Goal: Task Accomplishment & Management: Use online tool/utility

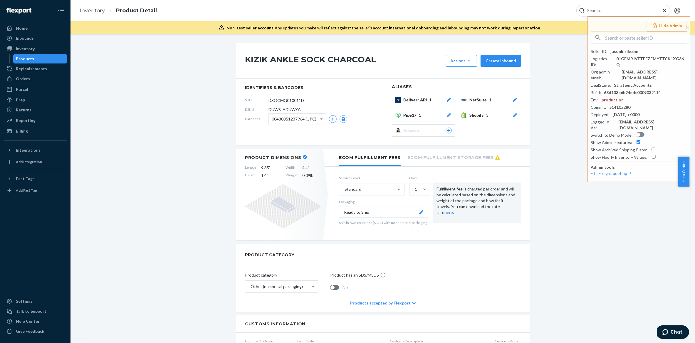
scroll to position [455, 0]
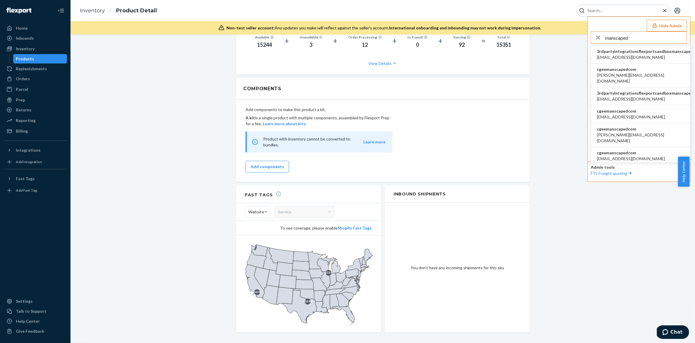
type input "manscaped"
click at [628, 72] on span "alex@manscaped.com" at bounding box center [641, 78] width 88 height 12
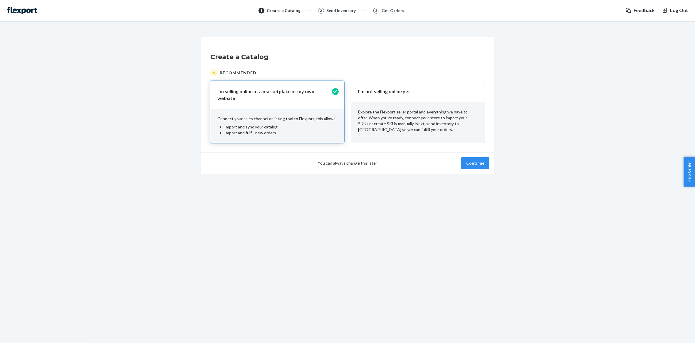
click at [448, 104] on div "Explore the Flexport seller portal and everything we have to offer. When you’re…" at bounding box center [418, 121] width 134 height 38
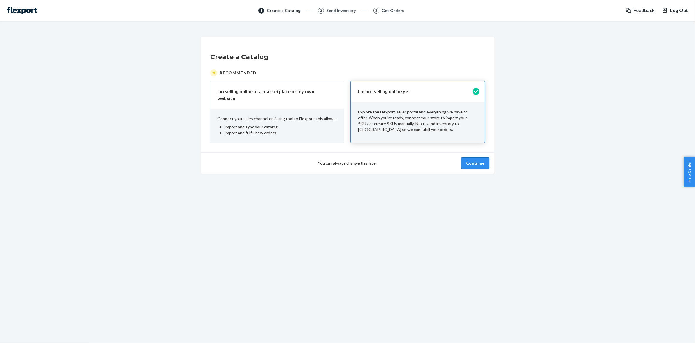
click at [471, 158] on button "Continue" at bounding box center [475, 163] width 28 height 12
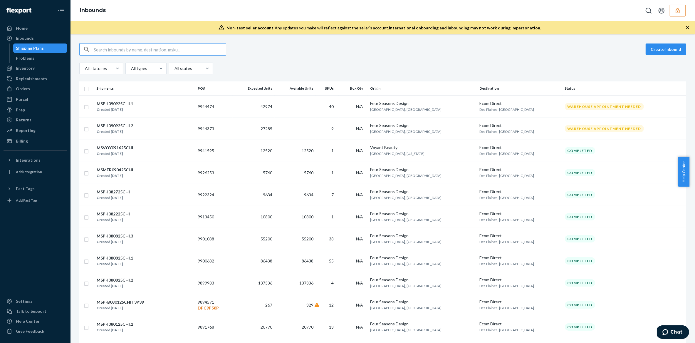
click at [126, 52] on input "text" at bounding box center [160, 49] width 132 height 12
paste input "DT3J7F3ZUWK"
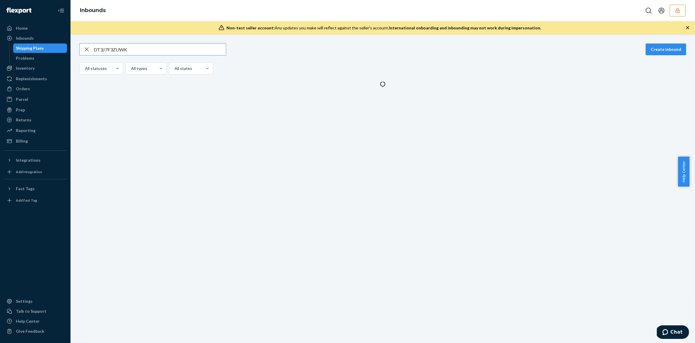
type input "DT3J7F3ZUWK"
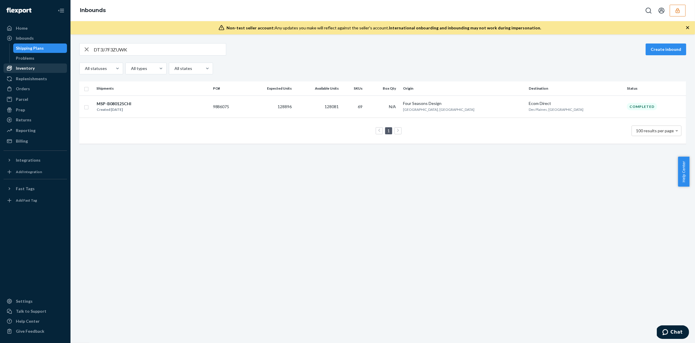
click at [36, 67] on div "Inventory" at bounding box center [35, 68] width 62 height 8
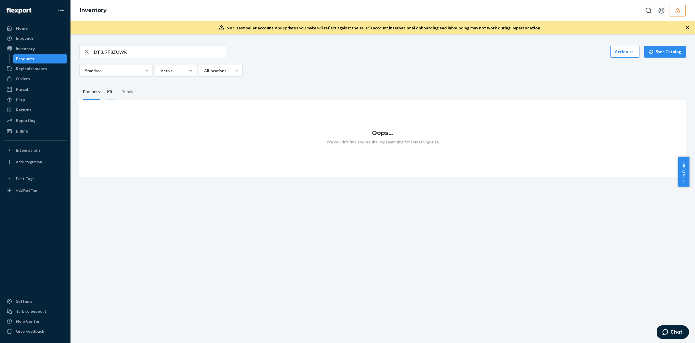
click at [111, 93] on div "Kits" at bounding box center [111, 92] width 8 height 16
click at [103, 84] on input "Kits" at bounding box center [103, 84] width 0 height 0
click at [135, 92] on div "Bundles" at bounding box center [129, 92] width 22 height 16
click at [118, 84] on input "Bundles" at bounding box center [118, 84] width 0 height 0
click at [92, 93] on div "Products" at bounding box center [91, 92] width 17 height 16
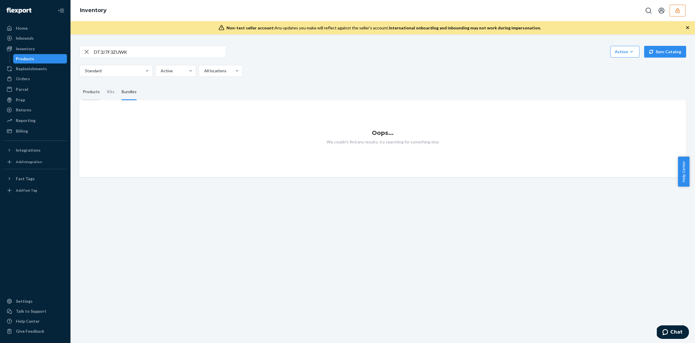
click at [79, 84] on input "Products" at bounding box center [79, 84] width 0 height 0
click at [135, 48] on input "DT3J7F3ZUWK" at bounding box center [160, 52] width 132 height 12
click at [135, 53] on input "DT3J7F3ZUWK" at bounding box center [160, 52] width 132 height 12
click at [110, 52] on input "DT3J7F3ZUWK" at bounding box center [160, 52] width 132 height 12
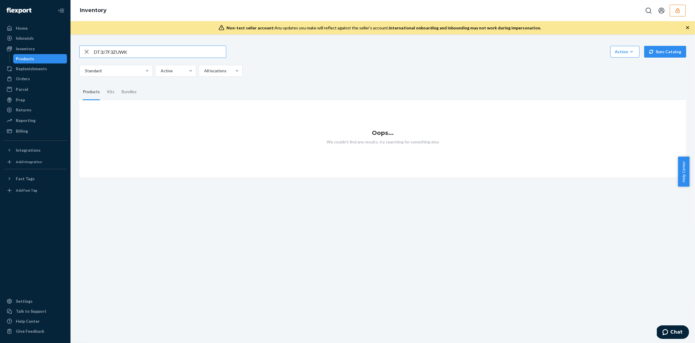
click at [110, 52] on input "DT3J7F3ZUWK" at bounding box center [160, 52] width 132 height 12
paste input "QJUJUKVTNU"
click at [107, 90] on div "Kits" at bounding box center [111, 92] width 8 height 16
click at [103, 84] on input "Kits" at bounding box center [103, 84] width 0 height 0
click at [129, 59] on div "DQJUJUKVTNU Action Create product Create kit or bundle Bulk create products Bul…" at bounding box center [382, 61] width 607 height 31
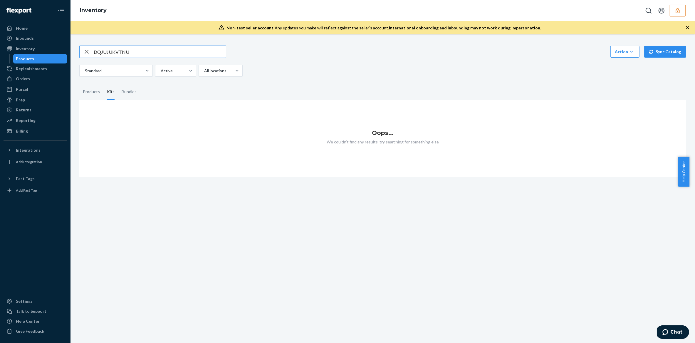
click at [137, 51] on input "DQJUJUKVTNU" at bounding box center [160, 52] width 132 height 12
click at [125, 90] on div "Bundles" at bounding box center [129, 92] width 15 height 16
click at [118, 84] on input "Bundles" at bounding box center [118, 84] width 0 height 0
click at [139, 54] on input "DQJUJUKVTNU" at bounding box center [160, 52] width 132 height 12
click at [122, 52] on input "DQJUJUKVTNU" at bounding box center [160, 52] width 132 height 12
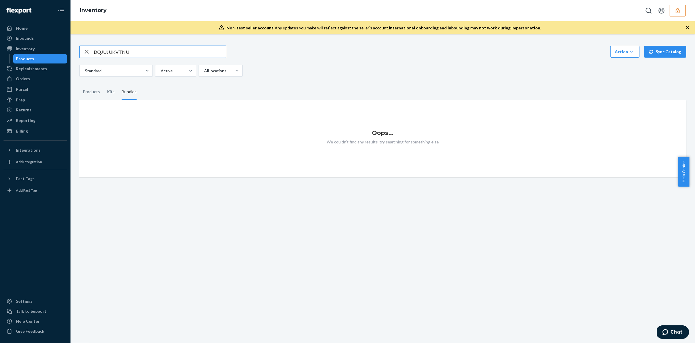
click at [122, 52] on input "DQJUJUKVTNU" at bounding box center [160, 52] width 132 height 12
paste input "AU8QHHWTNW"
click at [109, 90] on div "Kits" at bounding box center [111, 92] width 8 height 16
click at [103, 84] on input "Kits" at bounding box center [103, 84] width 0 height 0
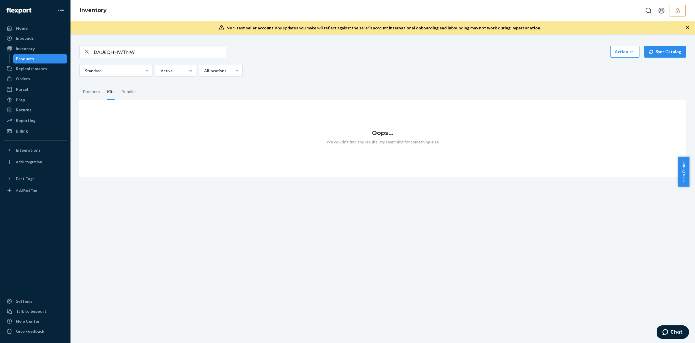
click at [149, 48] on input "DAU8QHHWTNW" at bounding box center [160, 52] width 132 height 12
click at [98, 91] on div "Products" at bounding box center [91, 92] width 17 height 16
click at [79, 84] on input "Products" at bounding box center [79, 84] width 0 height 0
click at [154, 56] on input "DAU8QHHWTNW" at bounding box center [160, 52] width 132 height 12
click at [115, 48] on input "DAU8QHHWTNW" at bounding box center [160, 52] width 132 height 12
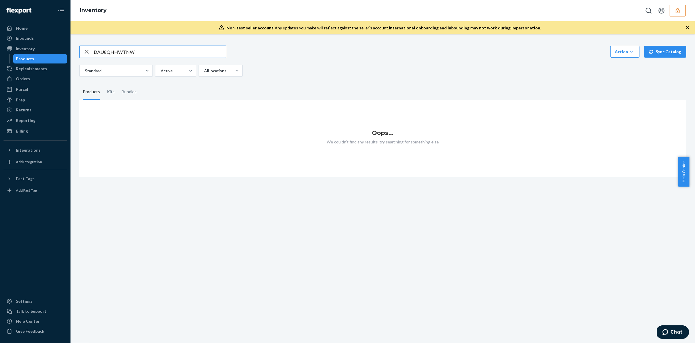
click at [115, 48] on input "DAU8QHHWTNW" at bounding box center [160, 52] width 132 height 12
paste input "Z6U2PCKYFT"
type input "DZ6U2PCKYFT"
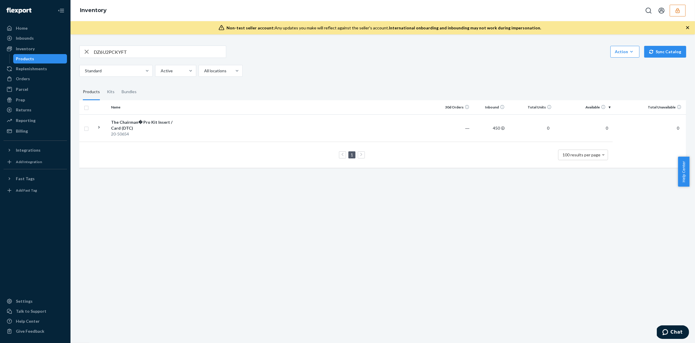
drag, startPoint x: 322, startPoint y: 60, endPoint x: 281, endPoint y: 48, distance: 42.7
click at [322, 60] on div "DZ6U2PCKYFT Action Create product Create kit or bundle Bulk create products Bul…" at bounding box center [382, 61] width 607 height 31
